Goal: Check status: Check status

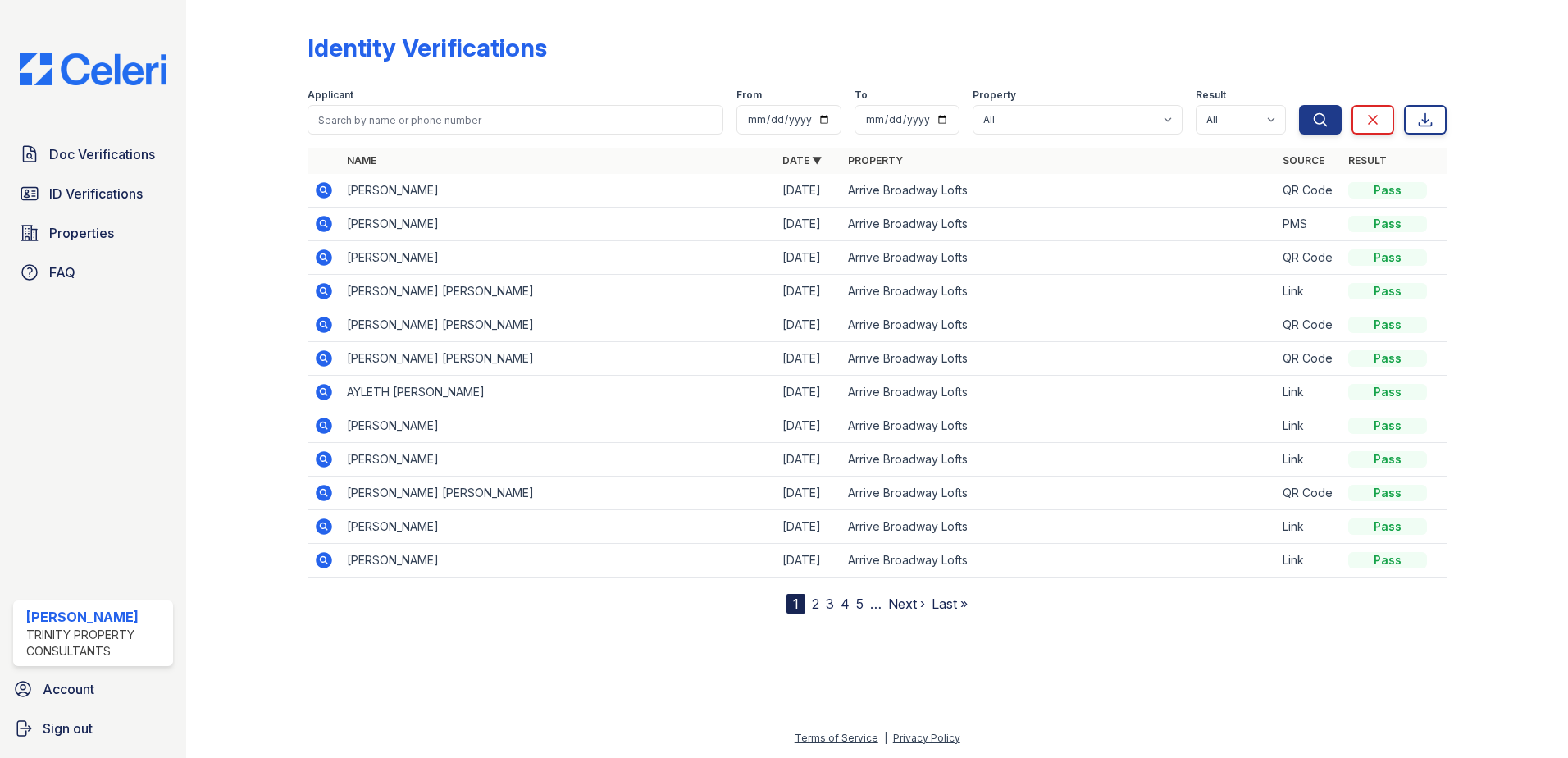
click at [323, 192] on icon at bounding box center [324, 190] width 20 height 20
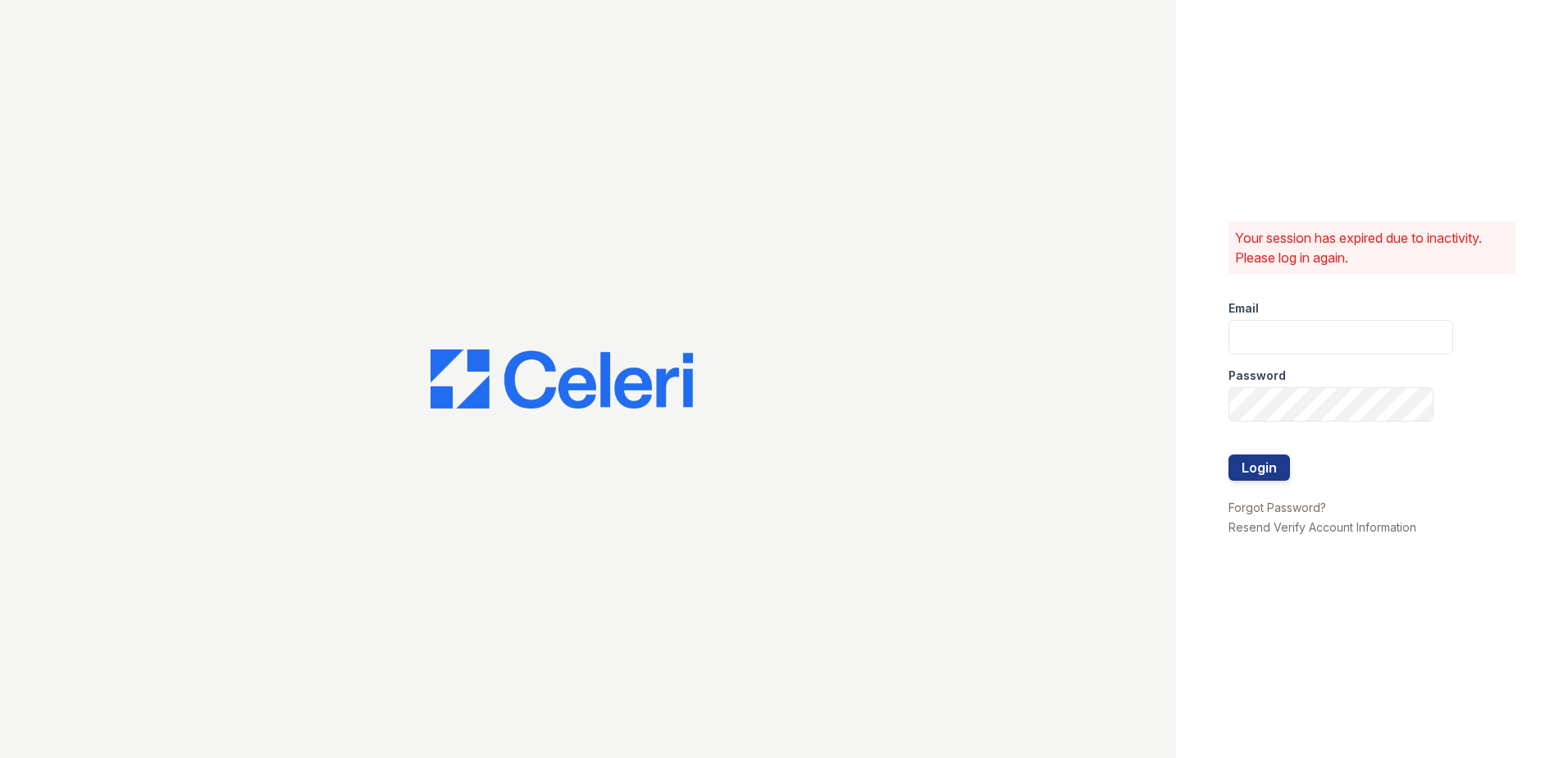
type input "rkramer@trinity-pm.com"
drag, startPoint x: 1212, startPoint y: 453, endPoint x: 1273, endPoint y: 471, distance: 63.6
click at [1213, 453] on div "Your session has expired due to inactivity. Please log in again. Email rkramer@…" at bounding box center [1372, 379] width 392 height 758
click at [1273, 471] on button "Login" at bounding box center [1259, 467] width 61 height 27
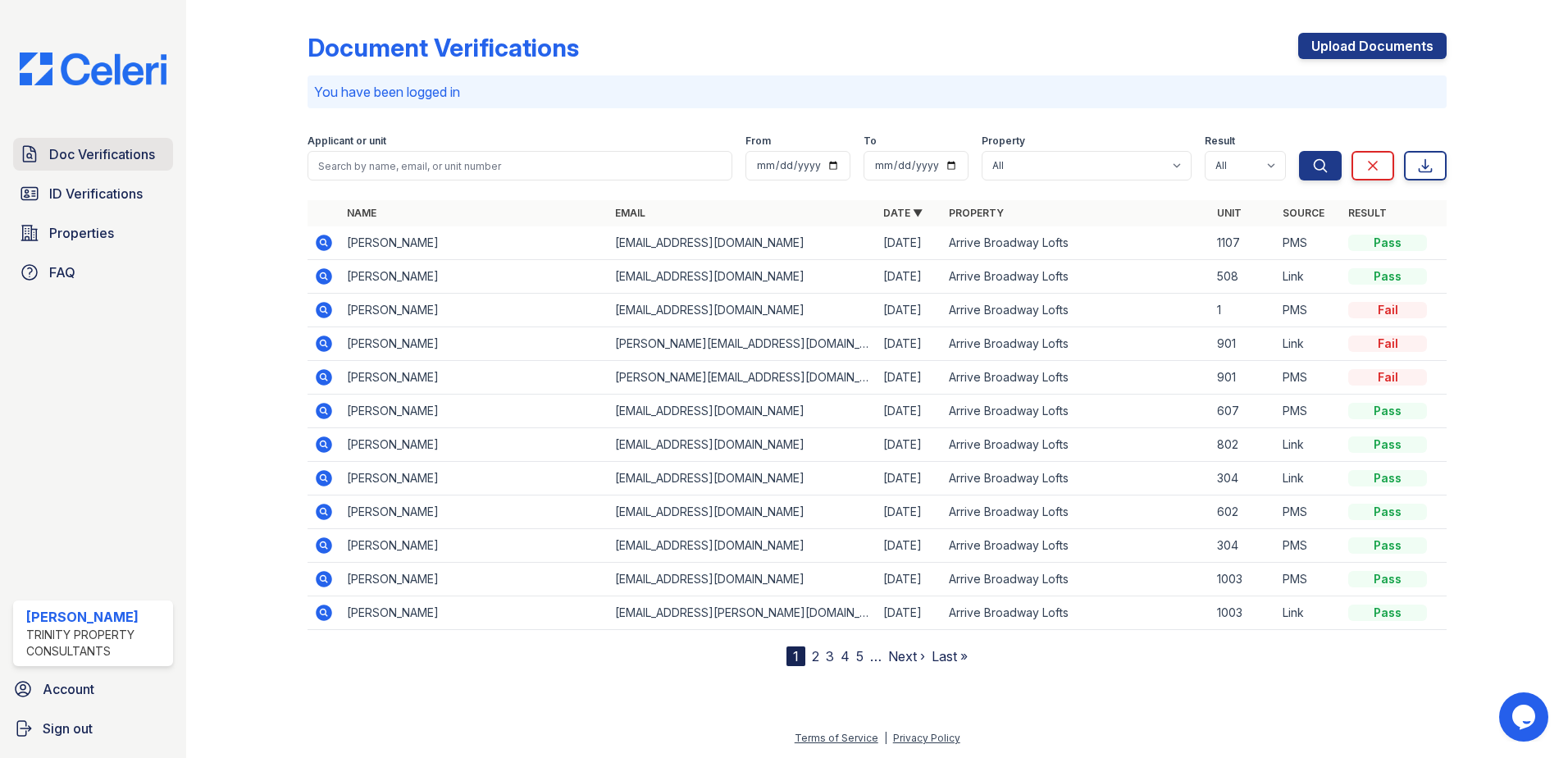
click at [103, 160] on span "Doc Verifications" at bounding box center [103, 155] width 106 height 20
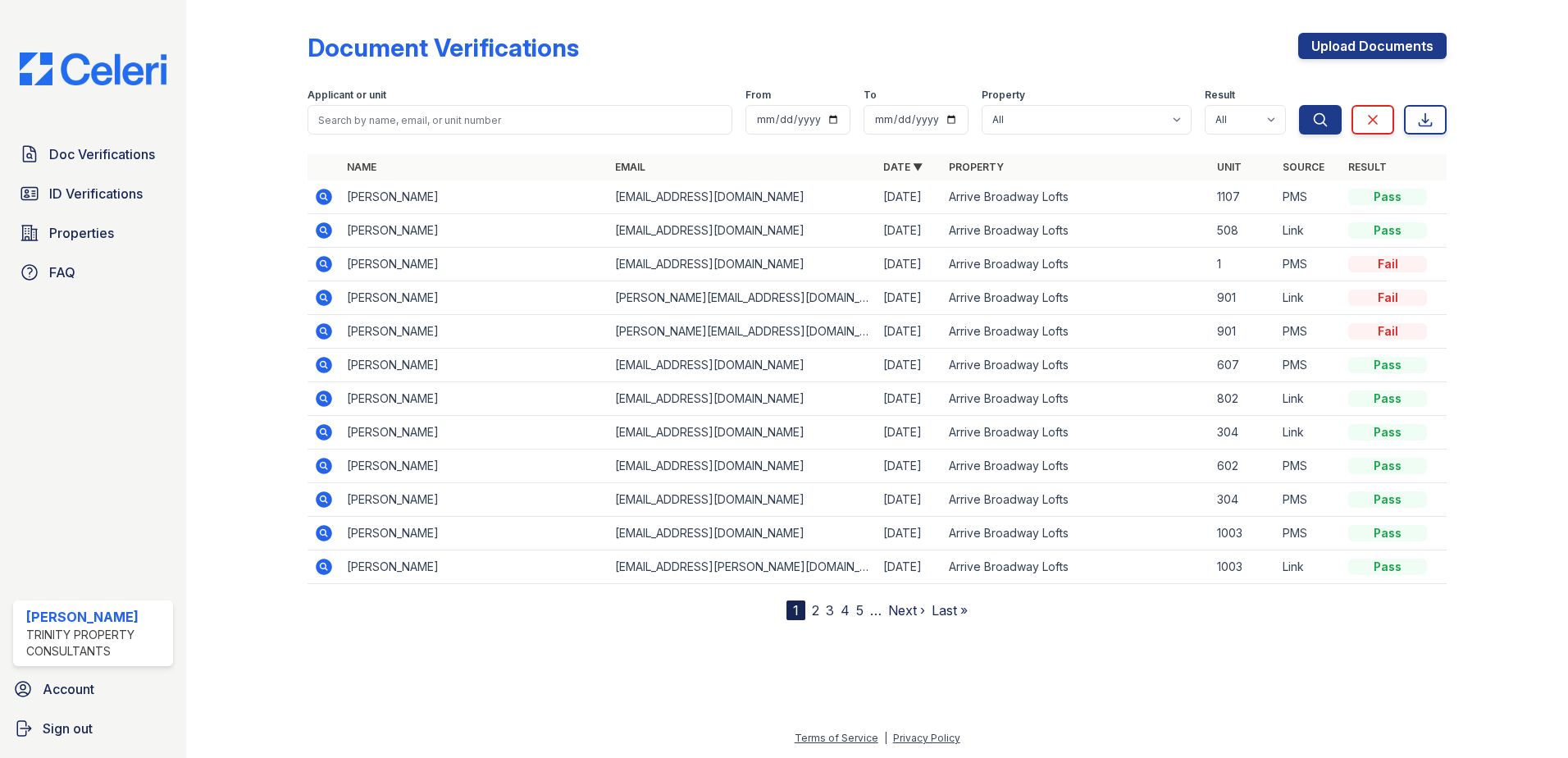
click at [331, 193] on icon at bounding box center [324, 197] width 16 height 16
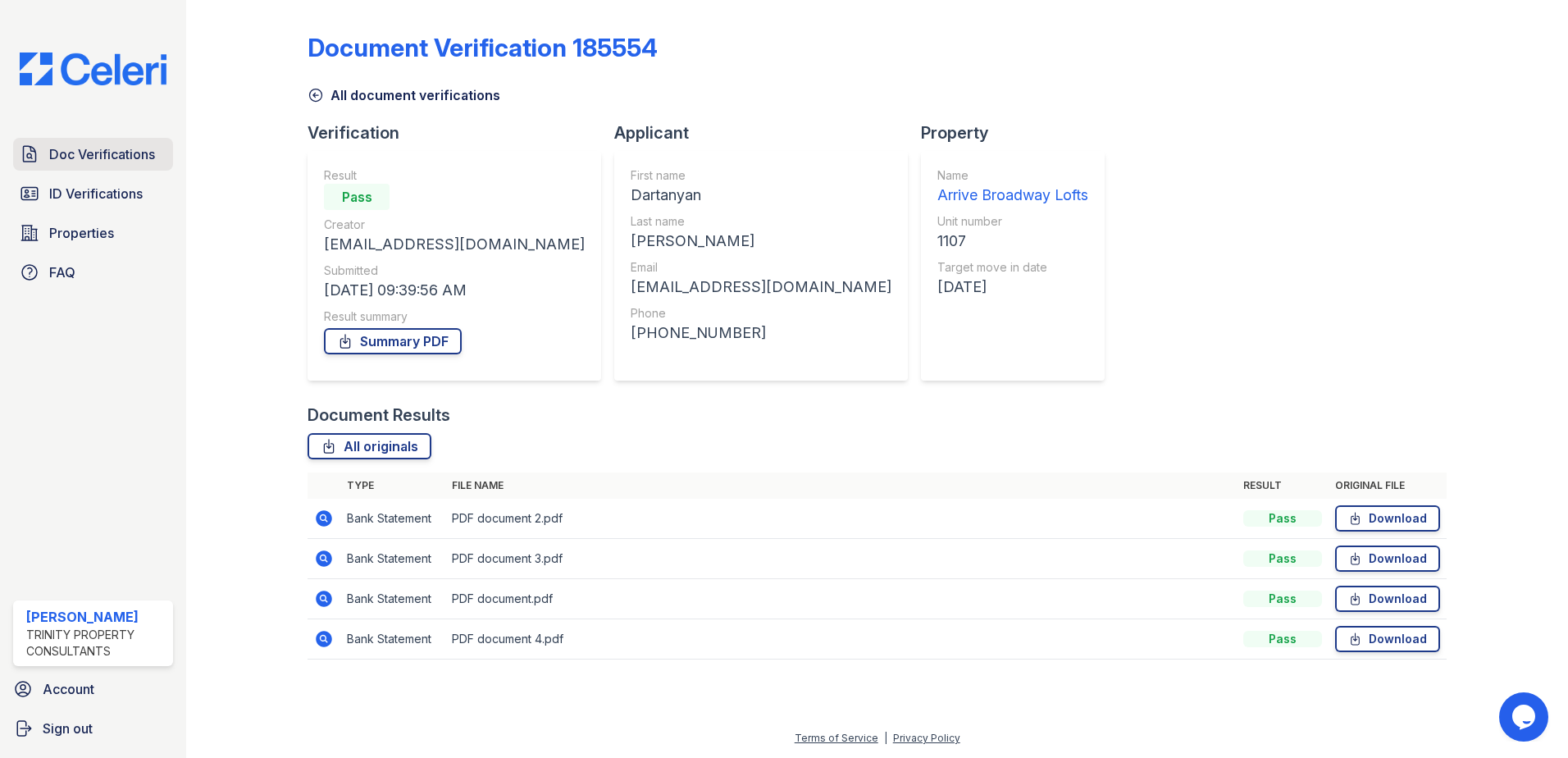
click at [66, 154] on span "Doc Verifications" at bounding box center [103, 155] width 106 height 20
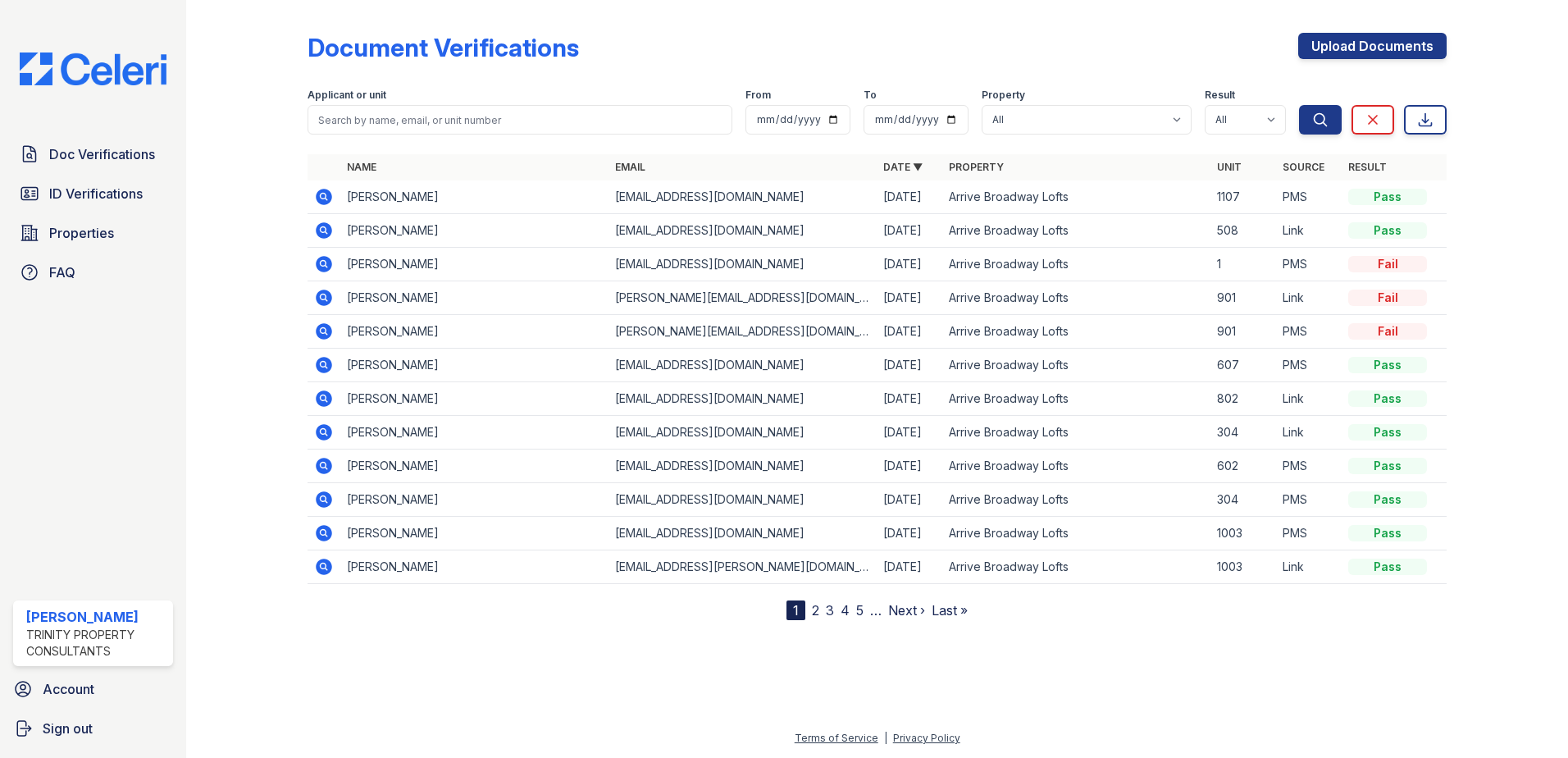
click at [75, 204] on link "ID Verifications" at bounding box center [92, 194] width 160 height 33
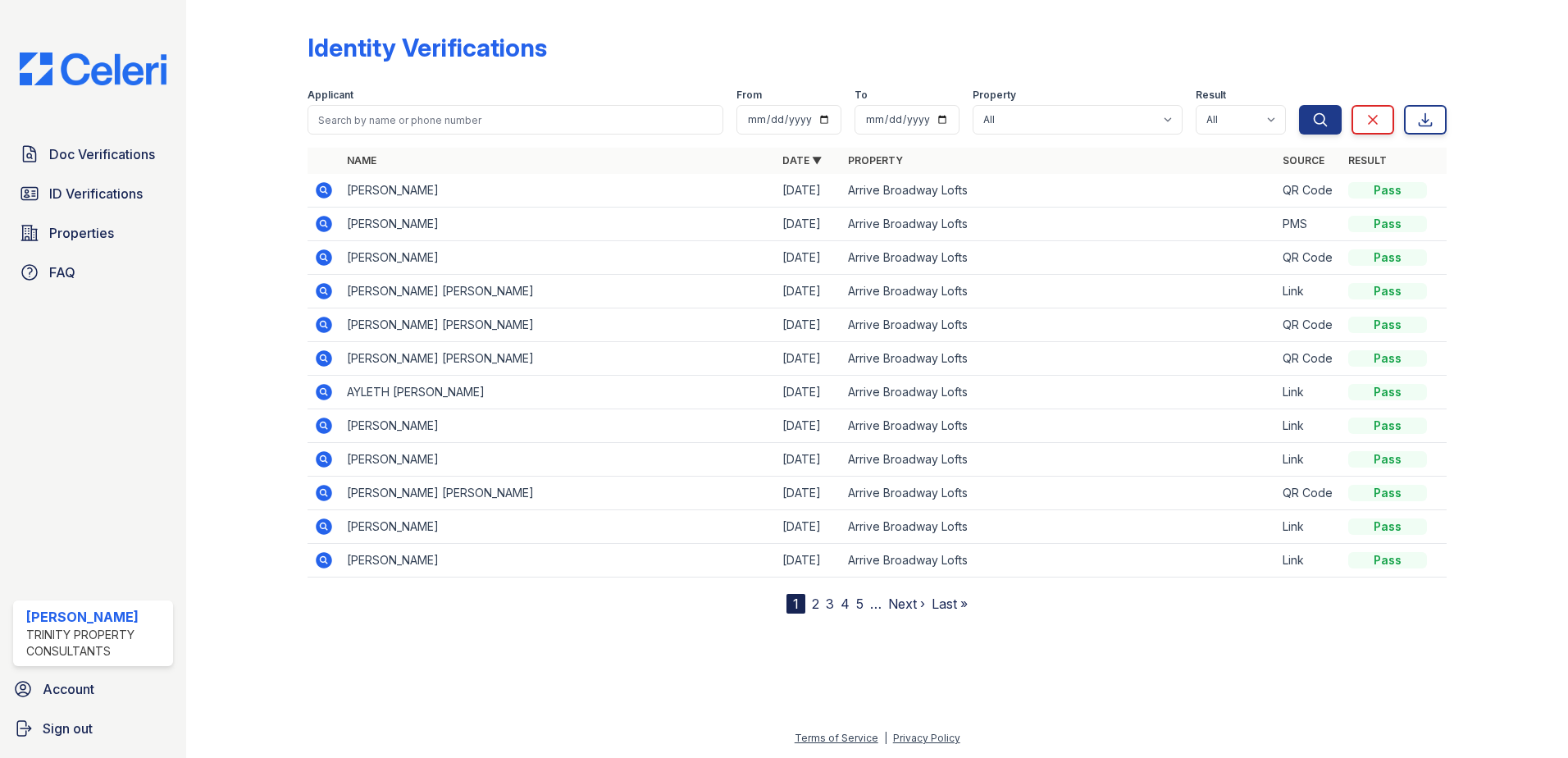
click at [326, 191] on icon at bounding box center [324, 190] width 20 height 20
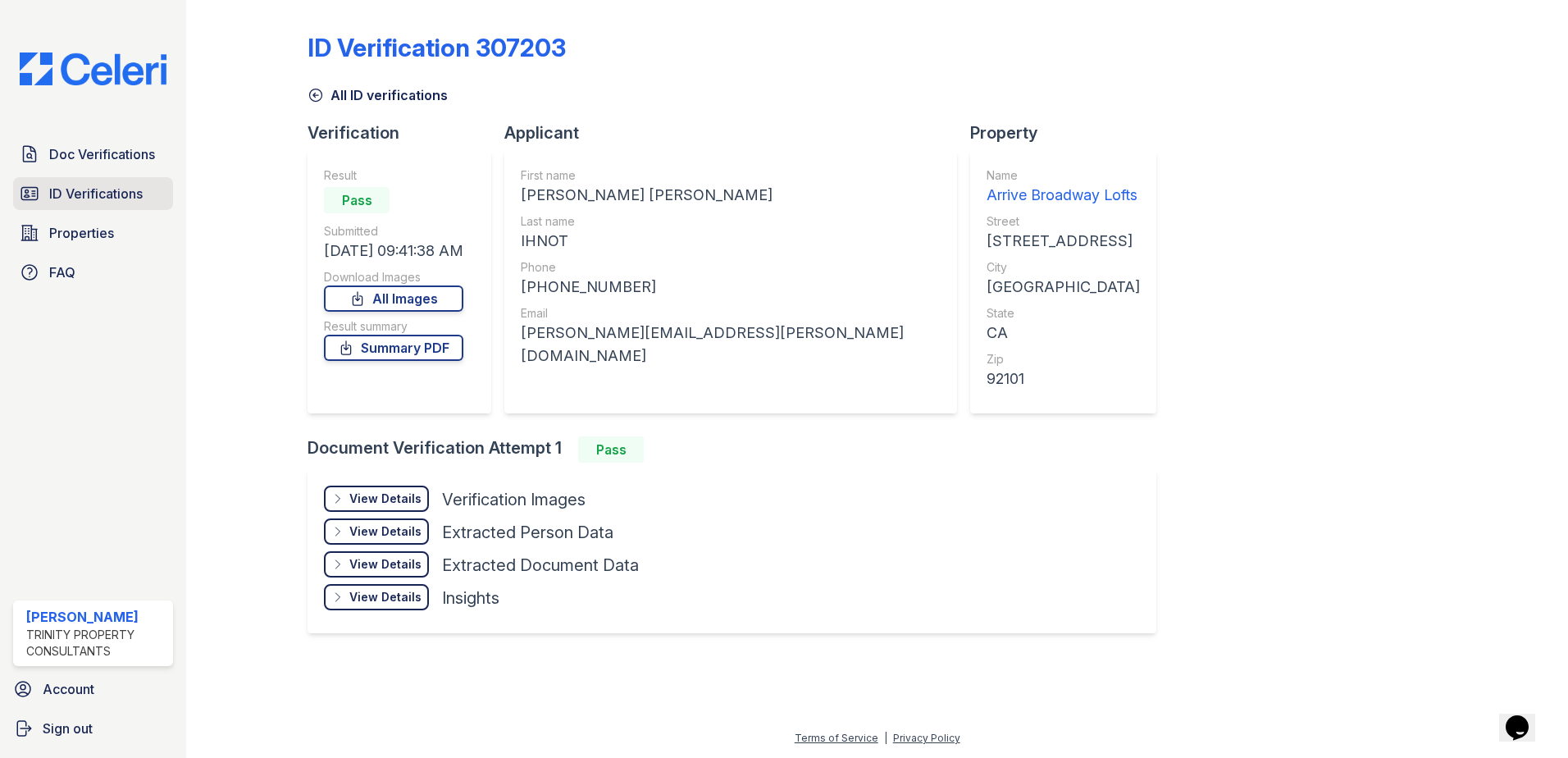
click at [115, 188] on span "ID Verifications" at bounding box center [96, 194] width 93 height 20
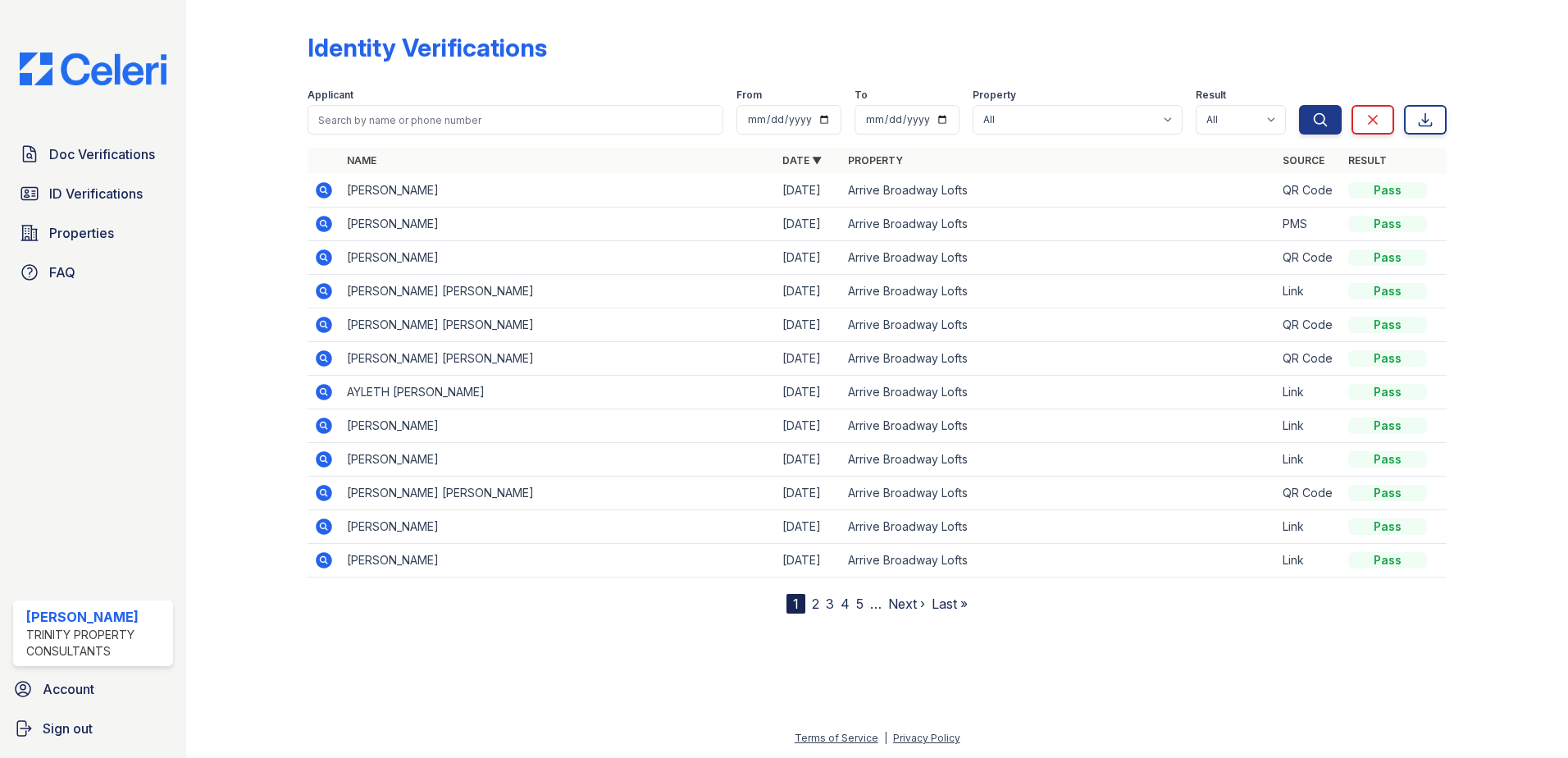
click at [323, 225] on icon at bounding box center [324, 224] width 20 height 20
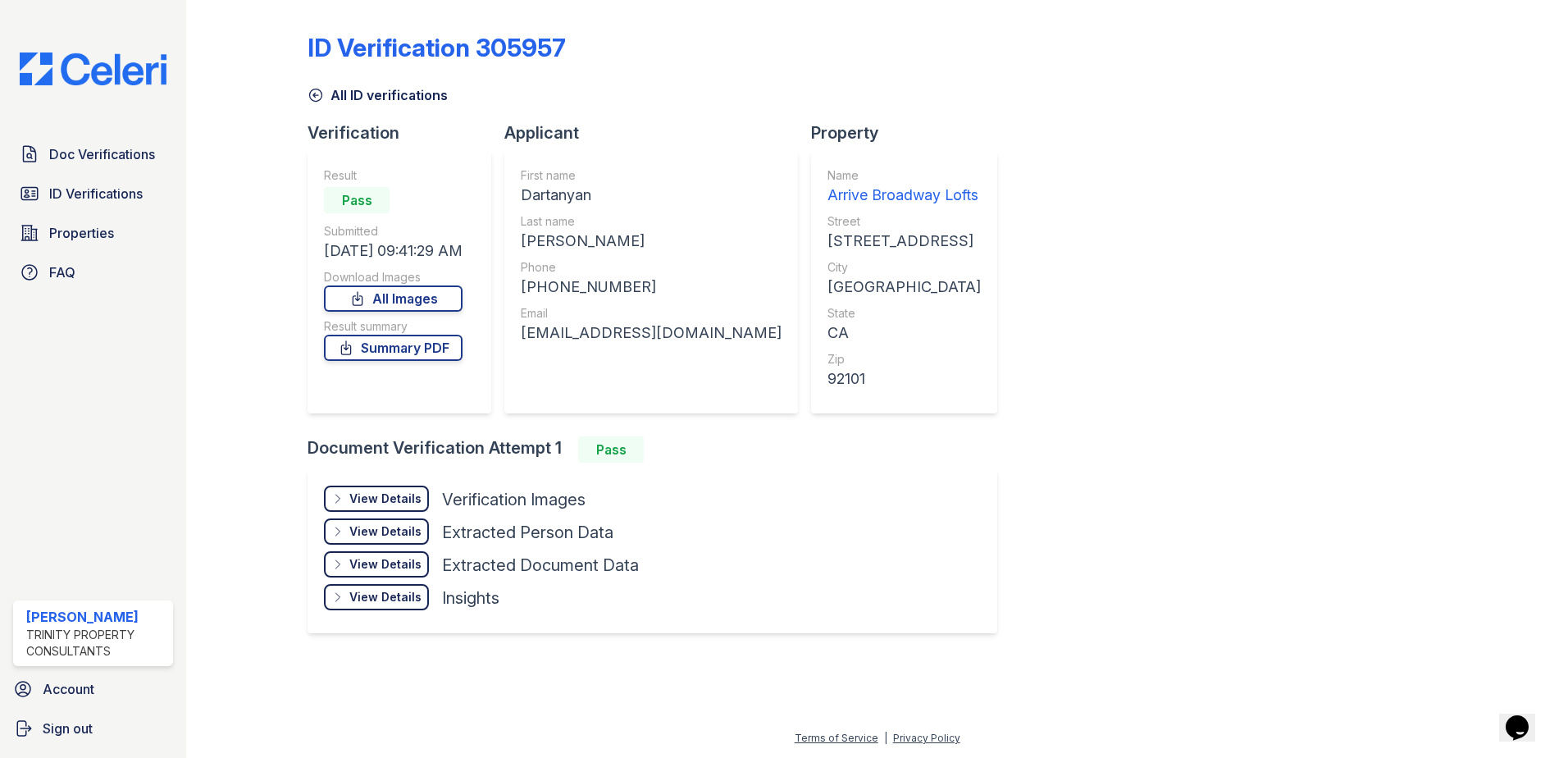
click at [388, 498] on div "View Details" at bounding box center [385, 499] width 72 height 16
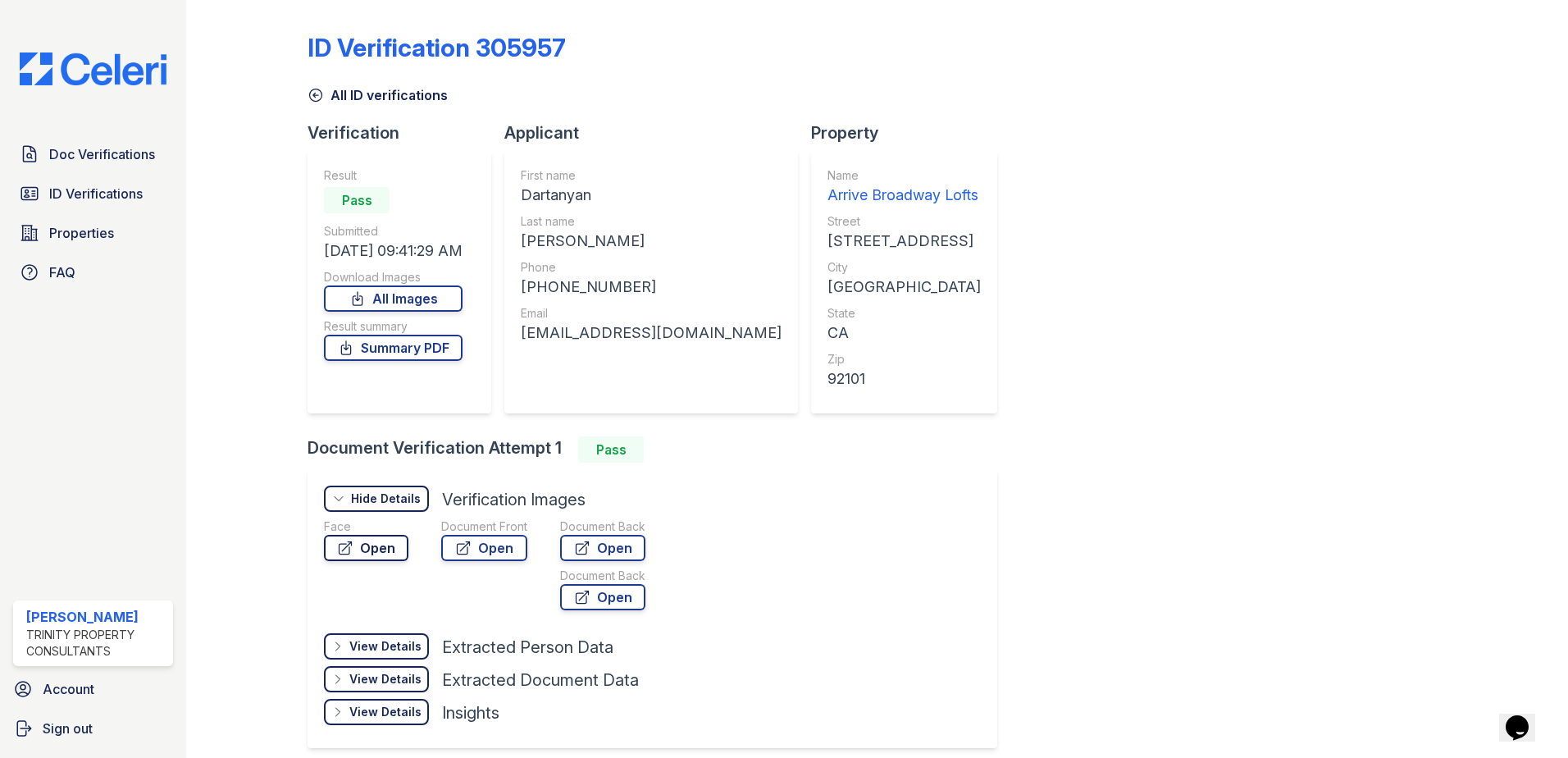
click at [383, 539] on link "Open" at bounding box center [366, 547] width 84 height 27
click at [513, 551] on link "Open" at bounding box center [484, 547] width 86 height 27
click at [927, 215] on div "Property Name Arrive Broadway Lofts Street [STREET_ADDRESS] City [GEOGRAPHIC_DA…" at bounding box center [911, 279] width 200 height 315
